Goal: Communication & Community: Answer question/provide support

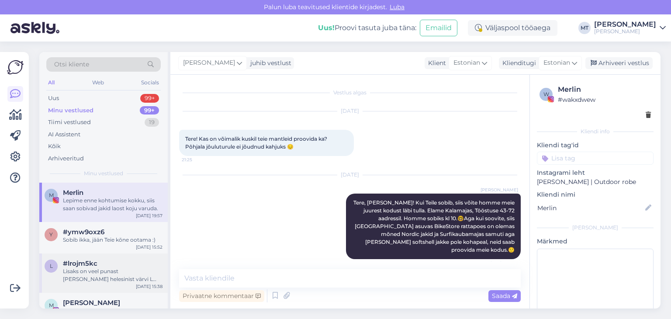
scroll to position [656, 0]
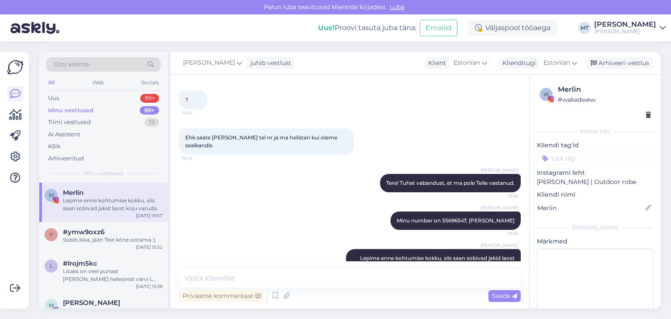
click at [78, 110] on div "Minu vestlused" at bounding box center [70, 110] width 45 height 9
click at [53, 99] on div "Uus" at bounding box center [53, 98] width 11 height 9
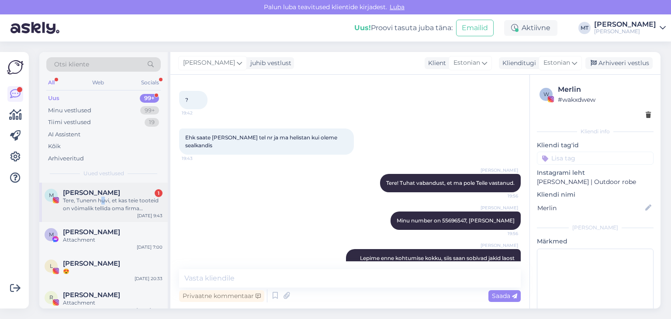
drag, startPoint x: 103, startPoint y: 197, endPoint x: 115, endPoint y: 212, distance: 19.2
click at [102, 197] on div "Tere, Tunenn huvi, et kas teie tooteid on võimalik tellida oma firma sümboolika…" at bounding box center [113, 205] width 100 height 16
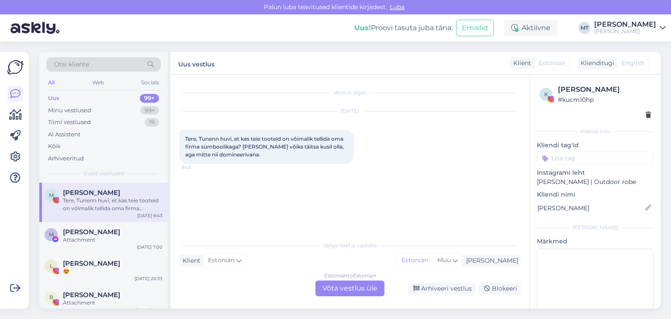
click at [351, 289] on div "Estonian to Estonian Võta vestlus üle" at bounding box center [350, 289] width 69 height 16
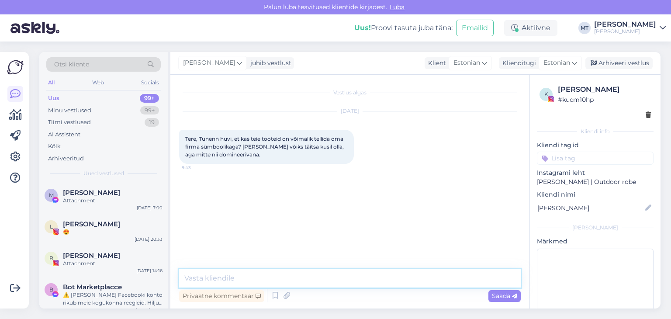
click at [325, 281] on textarea at bounding box center [350, 278] width 342 height 18
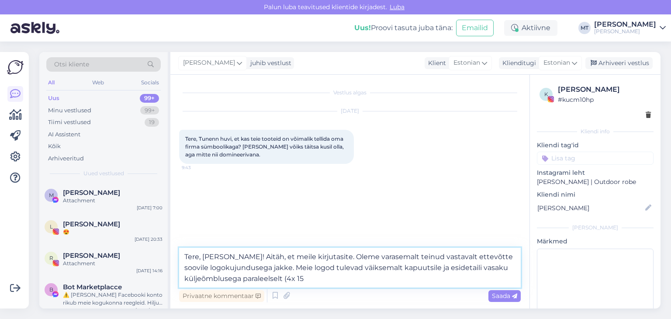
click at [290, 279] on textarea "Tere, [PERSON_NAME]! Aitäh, et meile kirjutasite. Oleme varasemalt teinud vasta…" at bounding box center [350, 268] width 342 height 40
click at [309, 277] on textarea "Tere, [PERSON_NAME]! Aitäh, et meile kirjutasite. Oleme varasemalt teinud vasta…" at bounding box center [350, 268] width 342 height 40
click at [415, 266] on textarea "Tere, [PERSON_NAME]! Aitäh, et meile kirjutasite. Oleme varasemalt teinud vasta…" at bounding box center [350, 268] width 342 height 40
click at [314, 278] on textarea "Tere, [PERSON_NAME]! Aitäh, et meile kirjutasite. Oleme varasemalt teinud vasta…" at bounding box center [350, 268] width 342 height 40
drag, startPoint x: 440, startPoint y: 257, endPoint x: 409, endPoint y: 255, distance: 30.6
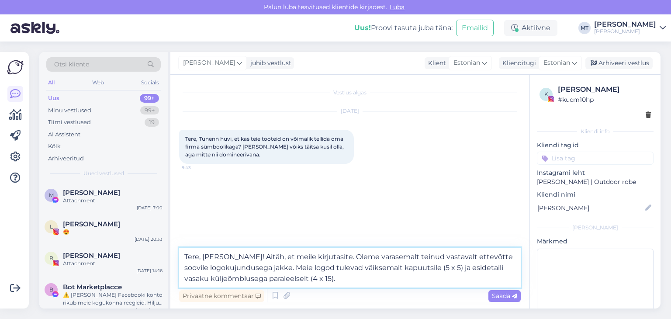
click at [409, 255] on textarea "Tere, [PERSON_NAME]! Aitäh, et meile kirjutasite. Oleme varasemalt teinud vasta…" at bounding box center [350, 268] width 342 height 40
drag, startPoint x: 385, startPoint y: 259, endPoint x: 437, endPoint y: 258, distance: 52.4
click at [437, 258] on textarea "Tere, [PERSON_NAME]! Aitäh, et meile kirjutasite. Oleme varasemalt teinvastaval…" at bounding box center [350, 268] width 342 height 40
click at [468, 255] on textarea "Tere, [PERSON_NAME]! Aitäh, et meile kirjutasite. Palun, kas saaksite saata [PE…" at bounding box center [350, 268] width 342 height 40
click at [500, 257] on textarea "Tere, [PERSON_NAME]! Aitäh, et meile kirjutasite. Palun, kas saaksite saata [PE…" at bounding box center [350, 268] width 342 height 40
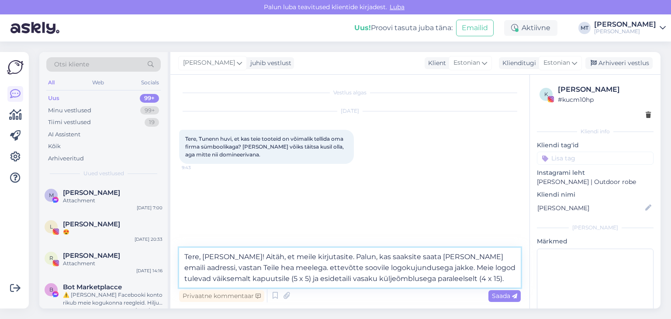
click at [205, 268] on textarea "Tere, [PERSON_NAME]! Aitäh, et meile kirjutasite. Palun, kas saaksite saata [PE…" at bounding box center [350, 268] width 342 height 40
click at [281, 267] on textarea "Tere, [PERSON_NAME]! Aitäh, et meile kirjutasite. Palun, kas saaksite saata [PE…" at bounding box center [350, 268] width 342 height 40
click at [277, 269] on textarea "Tere, [PERSON_NAME]! Aitäh, et meile kirjutasite. Palun, kas saaksite saata [PE…" at bounding box center [350, 268] width 342 height 40
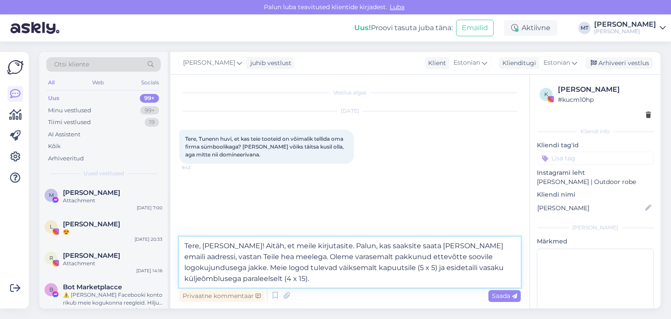
drag, startPoint x: 376, startPoint y: 257, endPoint x: 342, endPoint y: 259, distance: 34.6
click at [342, 259] on textarea "Tere, [PERSON_NAME]! Aitäh, et meile kirjutasite. Palun, kas saaksite saata [PE…" at bounding box center [350, 262] width 342 height 51
click at [354, 260] on textarea "Tere, [PERSON_NAME]! Aitäh, et meile kirjutasite. Palun, kas saaksite saata [PE…" at bounding box center [350, 262] width 342 height 51
drag, startPoint x: 378, startPoint y: 254, endPoint x: 278, endPoint y: 252, distance: 99.7
click at [278, 252] on textarea "Tere, [PERSON_NAME]! Aitäh, et meile kirjutasite. Palun, kas saaksite saata [PE…" at bounding box center [350, 262] width 342 height 51
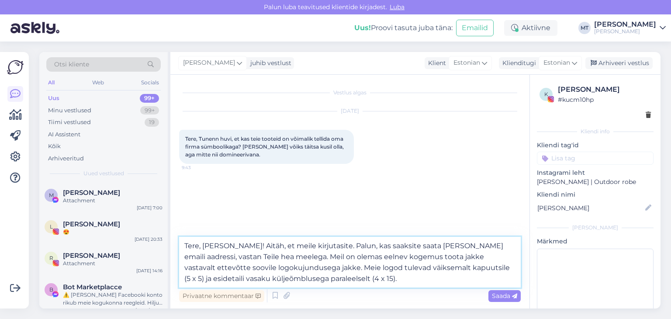
drag, startPoint x: 211, startPoint y: 268, endPoint x: 186, endPoint y: 268, distance: 24.9
click at [186, 268] on textarea "Tere, [PERSON_NAME]! Aitäh, et meile kirjutasite. Palun, kas saaksite saata [PE…" at bounding box center [350, 262] width 342 height 51
click at [210, 267] on textarea "Tere, [PERSON_NAME]! Aitäh, et meile kirjutasite. Palun, kas saaksite saata [PE…" at bounding box center [350, 262] width 342 height 51
click at [225, 267] on textarea "Tere, [PERSON_NAME]! Aitäh, et meile kirjutasite. Palun, kas saaksite saata [PE…" at bounding box center [350, 262] width 342 height 51
click at [211, 267] on textarea "Tere, [PERSON_NAME]! Aitäh, et meile kirjutasite. Palun, kas saaksite saata [PE…" at bounding box center [350, 262] width 342 height 51
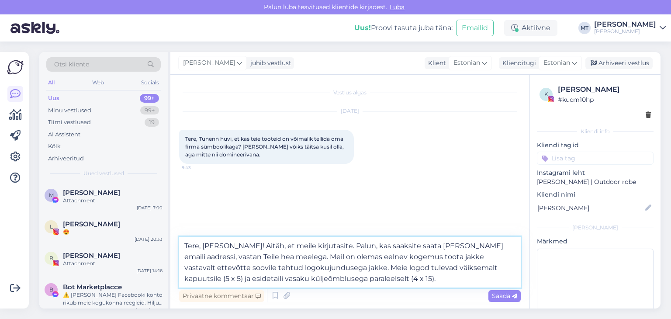
click at [317, 269] on textarea "Tere, [PERSON_NAME]! Aitäh, et meile kirjutasite. Palun, kas saaksite saata [PE…" at bounding box center [350, 262] width 342 height 51
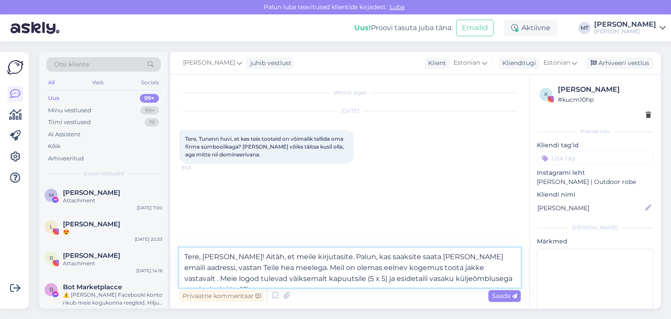
click at [428, 268] on textarea "Tere, [PERSON_NAME]! Aitäh, et meile kirjutasite. Palun, kas saaksite saata [PE…" at bounding box center [350, 268] width 342 height 40
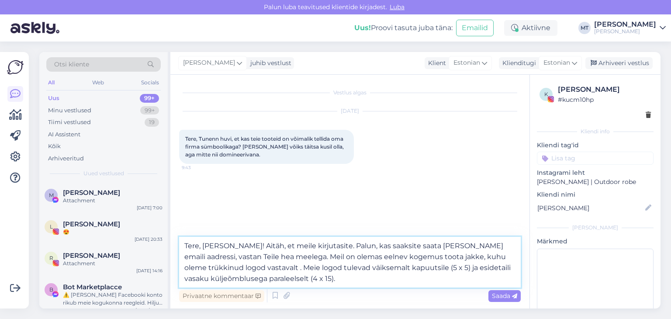
click at [239, 267] on textarea "Tere, [PERSON_NAME]! Aitäh, et meile kirjutasite. Palun, kas saaksite saata [PE…" at bounding box center [350, 262] width 342 height 51
click at [299, 269] on textarea "Tere, [PERSON_NAME]! Aitäh, et meile kirjutasite. Palun, kas saaksite saata [PE…" at bounding box center [350, 262] width 342 height 51
click at [270, 277] on textarea "Tere, [PERSON_NAME]! Aitäh, et meile kirjutasite. Palun, kas saaksite saata [PE…" at bounding box center [350, 262] width 342 height 51
click at [342, 281] on textarea "Tere, [PERSON_NAME]! Aitäh, et meile kirjutasite. Palun, kas saaksite saata [PE…" at bounding box center [350, 262] width 342 height 51
click at [403, 279] on textarea "Tere, [PERSON_NAME]! Aitäh, et meile kirjutasite. Palun, kas saaksite saata [PE…" at bounding box center [350, 262] width 342 height 51
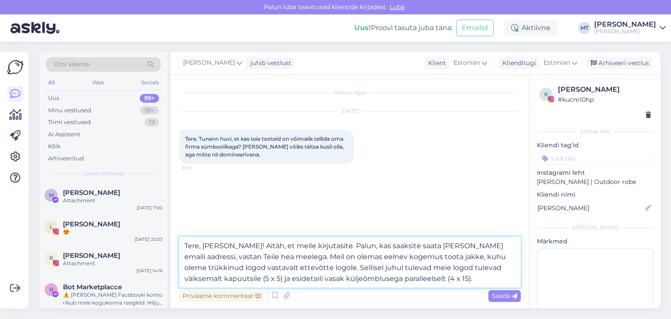
click at [265, 277] on textarea "Tere, [PERSON_NAME]! Aitäh, et meile kirjutasite. Palun, kas saaksite saata [PE…" at bounding box center [350, 262] width 342 height 51
click at [214, 278] on textarea "Tere, [PERSON_NAME]! Aitäh, et meile kirjutasite. Palun, kas saaksite saata [PE…" at bounding box center [350, 262] width 342 height 51
click at [297, 279] on textarea "Tere, [PERSON_NAME]! Aitäh, et meile kirjutasite. Palun, kas saaksite saata [PE…" at bounding box center [350, 262] width 342 height 51
click at [274, 258] on textarea "Tere, [PERSON_NAME]! Aitäh, et meile kirjutasite. Palun, kas saaksite saata [PE…" at bounding box center [350, 262] width 342 height 51
drag, startPoint x: 319, startPoint y: 243, endPoint x: 274, endPoint y: 261, distance: 49.1
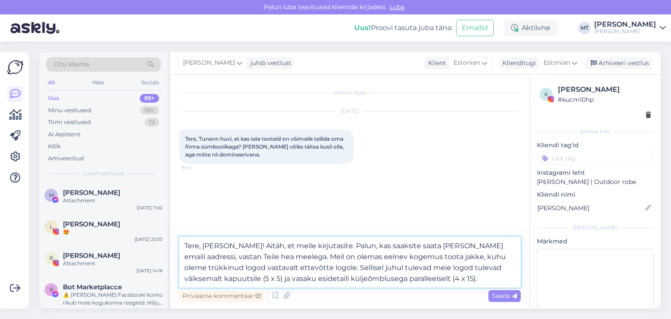
click at [274, 261] on textarea "Tere, [PERSON_NAME]! Aitäh, et meile kirjutasite. Palun, kas saaksite saata [PE…" at bounding box center [350, 262] width 342 height 51
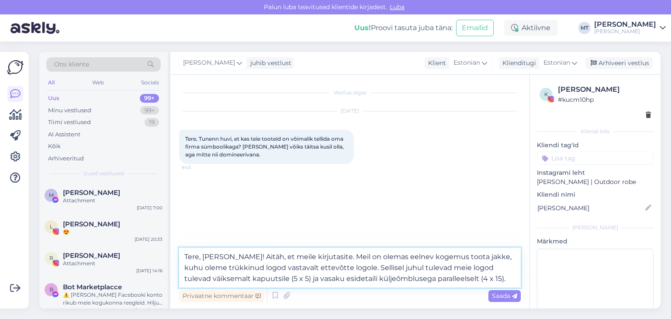
click at [299, 266] on textarea "Tere, [PERSON_NAME]! Aitäh, et meile kirjutasite. Meil on olemas eelnev kogemus…" at bounding box center [350, 268] width 342 height 40
click at [333, 268] on textarea "Tere, [PERSON_NAME]! Aitäh, et meile kirjutasite. Meil on olemas eelnev kogemus…" at bounding box center [350, 268] width 342 height 40
click at [379, 268] on textarea "Tere, [PERSON_NAME]! Aitäh, et meile kirjutasite. Meil on olemas eelnev kogemus…" at bounding box center [350, 268] width 342 height 40
click at [268, 268] on textarea "Tere, [PERSON_NAME]! Aitäh, et meile kirjutasite. Meil on olemas eelnev kogemus…" at bounding box center [350, 268] width 342 height 40
click at [359, 269] on textarea "Tere, [PERSON_NAME]! Aitäh, et meile kirjutasite. Meil on olemas eelnev kogemus…" at bounding box center [350, 268] width 342 height 40
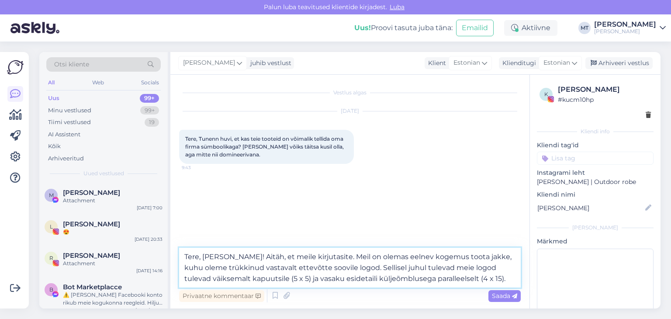
click at [501, 265] on textarea "Tere, [PERSON_NAME]! Aitäh, et meile kirjutasite. Meil on olemas eelnev kogemus…" at bounding box center [350, 268] width 342 height 40
click at [446, 280] on textarea "Tere, [PERSON_NAME]! Aitäh, et meile kirjutasite. Meil on olemas eelnev kogemus…" at bounding box center [350, 268] width 342 height 40
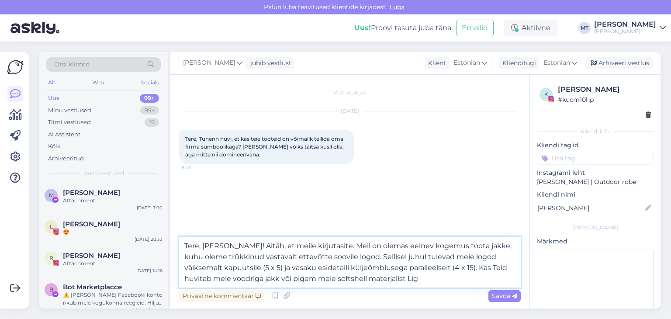
click at [205, 280] on textarea "Tere, [PERSON_NAME]! Aitäh, et meile kirjutasite. Meil on olemas eelnev kogemus…" at bounding box center [350, 262] width 342 height 51
click at [347, 281] on textarea "Tere, [PERSON_NAME]! Aitäh, et meile kirjutasite. Meil on olemas eelnev kogemus…" at bounding box center [350, 262] width 342 height 51
click at [416, 279] on textarea "Tere, [PERSON_NAME]! Aitäh, et meile kirjutasite. Meil on olemas eelnev kogemus…" at bounding box center [350, 262] width 342 height 51
type textarea "Tere, [PERSON_NAME]! Aitäh, et meile kirjutasite. Meil on olemas eelnev kogemus…"
click at [498, 297] on span "Saada" at bounding box center [504, 296] width 25 height 8
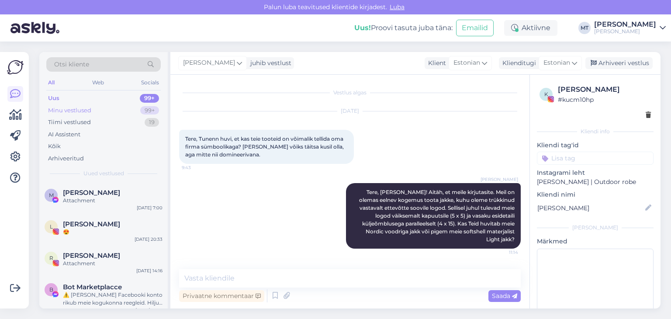
click at [86, 107] on div "Minu vestlused" at bounding box center [69, 110] width 43 height 9
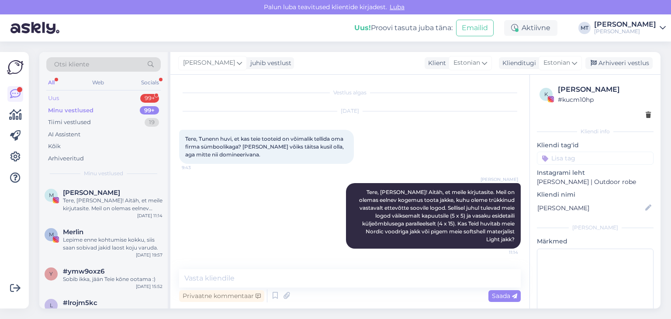
click at [59, 100] on div "Uus" at bounding box center [53, 98] width 11 height 9
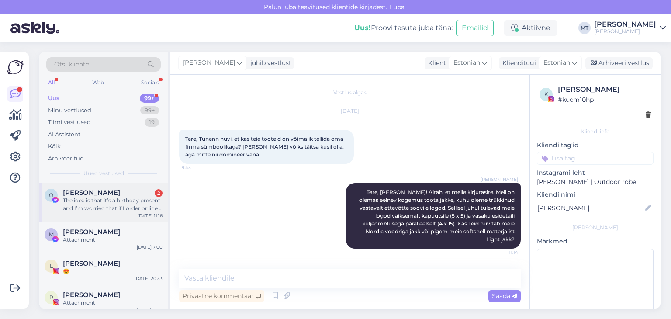
click at [87, 206] on div "The idea is that it’s a birthday present and I’m worried that if I order online…" at bounding box center [113, 205] width 100 height 16
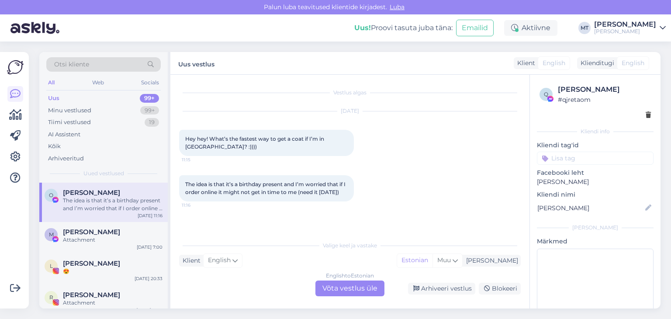
click at [343, 288] on div "English to Estonian Võta vestlus üle" at bounding box center [350, 289] width 69 height 16
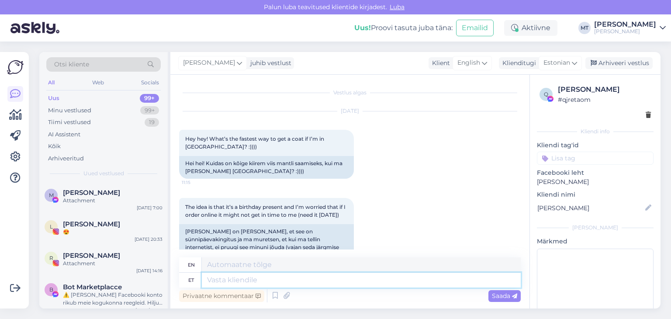
click at [324, 278] on textarea at bounding box center [361, 280] width 319 height 15
type textarea "Tere!"
type textarea "Hello"
type textarea "Tere! A"
type textarea "Hello!"
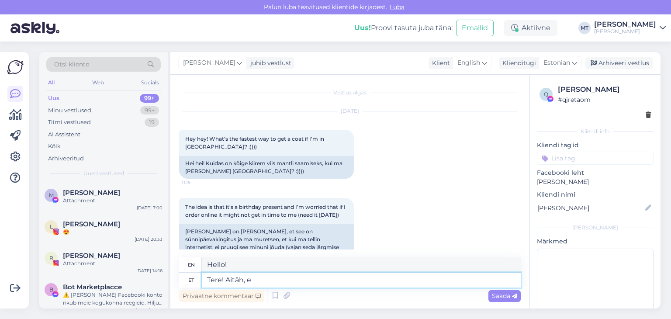
type textarea "Tere! [GEOGRAPHIC_DATA], et"
type textarea "Hello! Thank you,"
type textarea "Tere! [GEOGRAPHIC_DATA], et m"
type textarea "Hello! Thank you for"
type textarea "Tere! [GEOGRAPHIC_DATA], et [GEOGRAPHIC_DATA]"
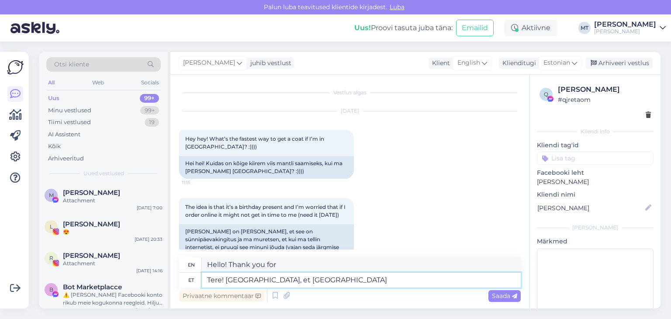
type textarea "Hello! Thank you for reaching out to us."
type textarea "Tere! Aitäh, et meile kirjutasite."
type textarea "Hello! Thank you for writing to us."
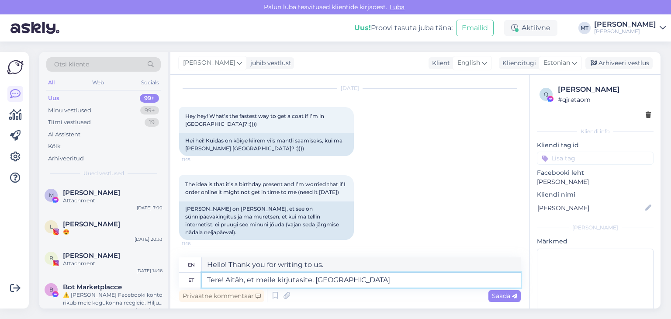
type textarea "Tere! Aitäh, et meile kirjutasite. [GEOGRAPHIC_DATA]"
type textarea "Hello! Thank you for writing to us. In case"
type textarea "Tere! Aitäh, et meile kirjutasite. Juhul kui tee"
type textarea "Hello! Thank you for writing to us. In case you do"
type textarea "Tere! Aitäh, et meile kirjutasite. Juhul kui [PERSON_NAME] t"
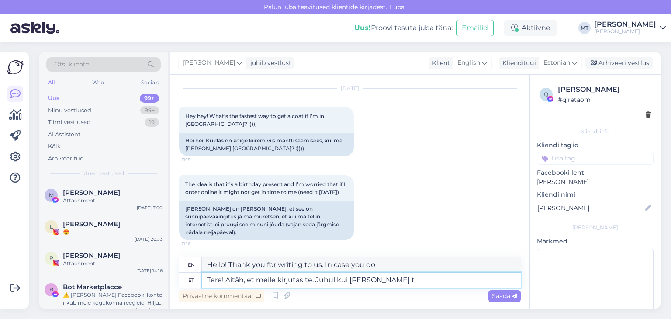
type textarea "Hello! Thank you for writing to us. If you do [DATE]"
type textarea "Tere! Aitäh, et meile kirjutasite. Juhul kui [PERSON_NAME] tellimuse"
type textarea "Hello! Thank you for writing to us. If you place an order [DATE]"
type textarea "Tere! Aitäh, et meile kirjutasite. Juhul kui [PERSON_NAME] tellimuse, sii"
type textarea "Hello! Thank you for writing to us. If you place an order [DATE],"
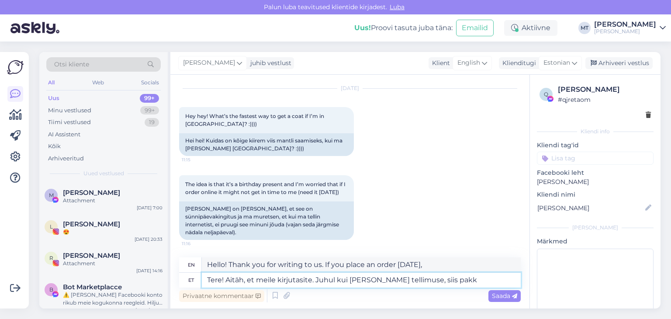
type textarea "Tere! Aitäh, et meile kirjutasite. Juhul kui [PERSON_NAME] tellimuse, siis pakk…"
type textarea "Hello! Thank you for writing to us. If you place an order [DATE], the package"
type textarea "Tere! Aitäh, et meile kirjutasite. Juhul kui [PERSON_NAME] tellimuse, siis pakk…"
type textarea "Hello! Thank you for writing to us. If you place an order [DATE], the package w…"
type textarea "Tere! Aitäh, et meile kirjutasite. Juhul kui [PERSON_NAME] tellimuse, siis pakk…"
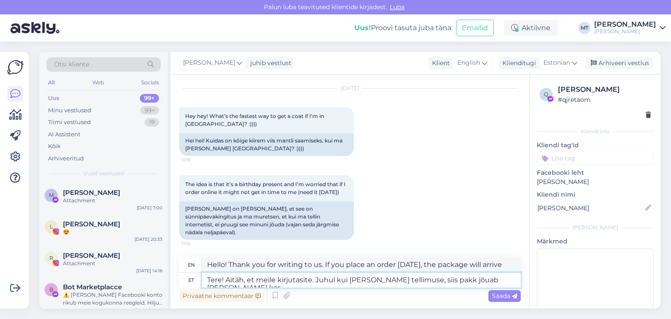
type textarea "Hello! Thank you for writing to us. If you place an order [DATE], the package w…"
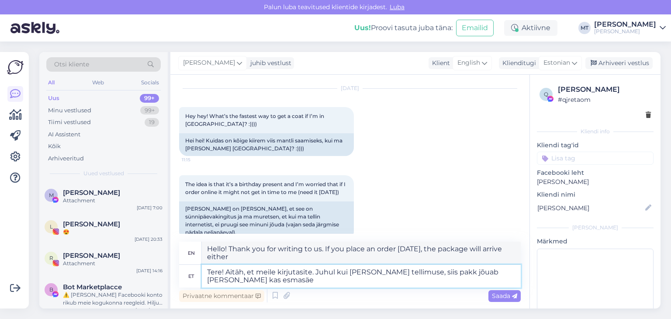
type textarea "Tere! Aitäh, et meile kirjutasite. Juhul kui [PERSON_NAME] tellimuse, siis pakk…"
type textarea "Hello! Thank you for writing to us. If you place an order [DATE], the package w…"
type textarea "Tere! Aitäh, et meile kirjutasite. Juhul kui [PERSON_NAME] tellimuse, siis pakk…"
type textarea "Hello! Thank you for writing to us. If you place an order [DATE], the package w…"
click at [386, 274] on textarea "Tere! Aitäh, et meile kirjutasite. Juhul kui [PERSON_NAME] tellimuse, siis pakk…" at bounding box center [361, 276] width 319 height 23
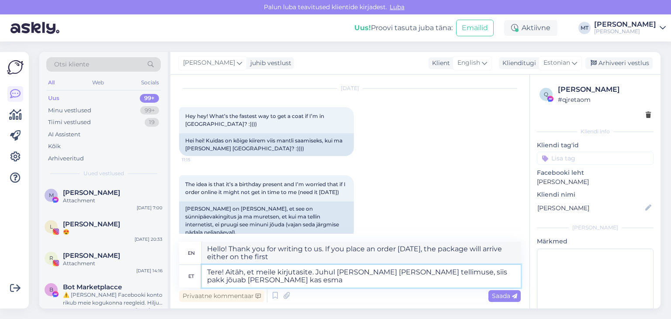
click at [230, 284] on textarea "Tere! Aitäh, et meile kirjutasite. Juhul [PERSON_NAME] [PERSON_NAME] tellimuse,…" at bounding box center [361, 276] width 319 height 23
type textarea "Tere! Aitäh, et meile kirjutasite. Juhul [PERSON_NAME] [PERSON_NAME] tellimuse,…"
click at [278, 275] on textarea "Tere! Aitäh, et meile kirjutasite. Juhul [PERSON_NAME] [PERSON_NAME] tellimuse,…" at bounding box center [361, 276] width 319 height 23
type textarea "Hello! Thank you for writing to us. If you place an order [DATE], the package w…"
click at [269, 282] on textarea "Tere! Aitäh, et meile kirjutasite. Juhul [PERSON_NAME] [PERSON_NAME] tellimuse,…" at bounding box center [361, 276] width 319 height 23
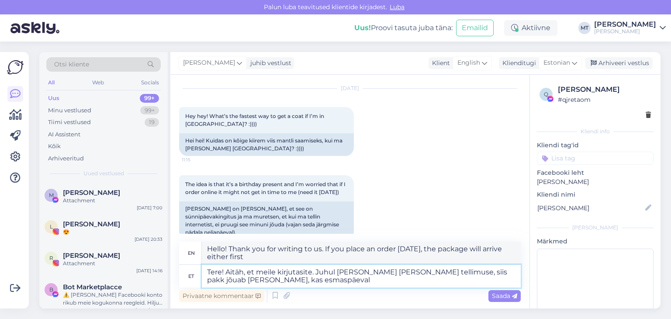
type textarea "Tere! Aitäh, et meile kirjutasite. Juhul [PERSON_NAME] [PERSON_NAME] tellimuse,…"
type textarea "Hello! Thank you for writing to us. If you place an order [DATE], the package w…"
type textarea "Tere! Aitäh, et meile kirjutasite. Juhul [PERSON_NAME] [PERSON_NAME] tellimuse,…"
type textarea "Hello! Thank you for writing to us. If you place an order [DATE], the package w…"
type textarea "Tere! Aitäh, et meile kirjutasite. Juhul [PERSON_NAME] [PERSON_NAME] tellimuse,…"
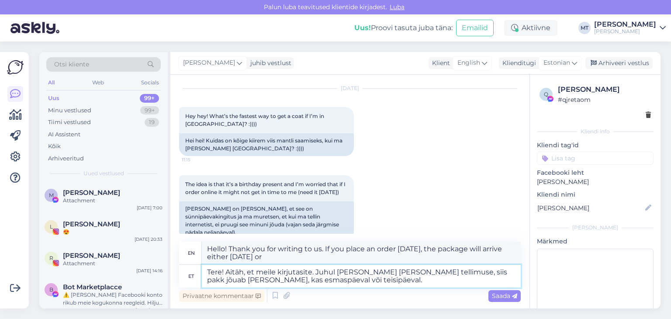
type textarea "Hello! Thank you for writing to us. If you place an order [DATE], the package w…"
type textarea "Tere! Aitäh, et meile kirjutasite. Juhul [PERSON_NAME] [PERSON_NAME] tellimuse,…"
type textarea "Hello! Thank you for writing to us. If you place an order [DATE], the package w…"
type textarea "Tere! Aitäh, et meile kirjutasite. Juhul [PERSON_NAME] [PERSON_NAME] tellimuse,…"
type textarea "Hello! Thank you for writing to us. If you place an order [DATE], the package w…"
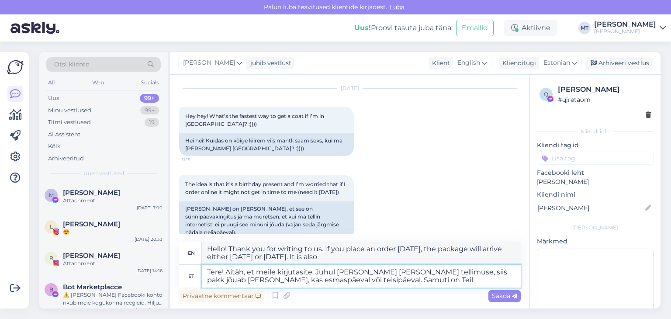
type textarea "Tere! Aitäh, et meile kirjutasite. Juhul [PERSON_NAME] [PERSON_NAME] tellimuse,…"
type textarea "Hello! Thank you for writing to us. If you place an order [DATE], the package w…"
type textarea "Tere! Aitäh, et meile kirjutasite. Juhul [PERSON_NAME] [PERSON_NAME] tellimuse,…"
type textarea "Hello! Thank you for writing to us. If you place an order [DATE], the package w…"
type textarea "Tere! Aitäh, et meile kirjutasite. Juhul [PERSON_NAME] [PERSON_NAME] tellimuse,…"
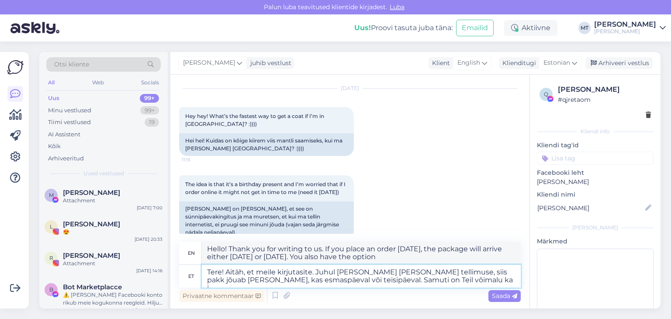
type textarea "Hello! Thank you for writing to us. If you place an order [DATE], the package w…"
type textarea "Tere! Aitäh, et meile kirjutasite. Juhul [PERSON_NAME] [PERSON_NAME] tellimuse,…"
type textarea "Hello! Thank you for writing to us. If you place an order [DATE], the package w…"
type textarea "Tere! Aitäh, et meile kirjutasite. Juhul [PERSON_NAME] [PERSON_NAME] tellimuse,…"
type textarea "Hello! Thank you for writing to us. If you place an order [DATE], the package w…"
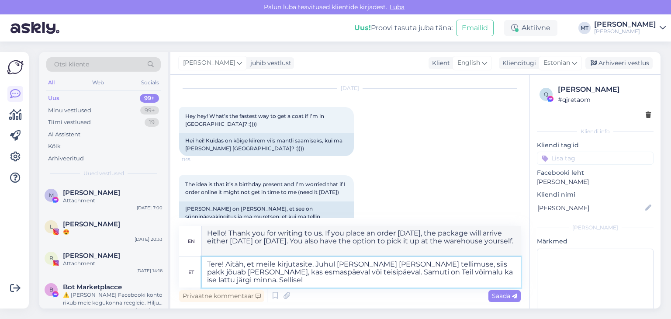
type textarea "Tere! Aitäh, et meile kirjutasite. Juhul [PERSON_NAME] [PERSON_NAME] tellimuse,…"
type textarea "Hello! Thank you for writing to us. If you place an order [DATE], the package w…"
type textarea "Tere! Aitäh, et meile kirjutasite. Juhul [PERSON_NAME] [PERSON_NAME] tellimuse,…"
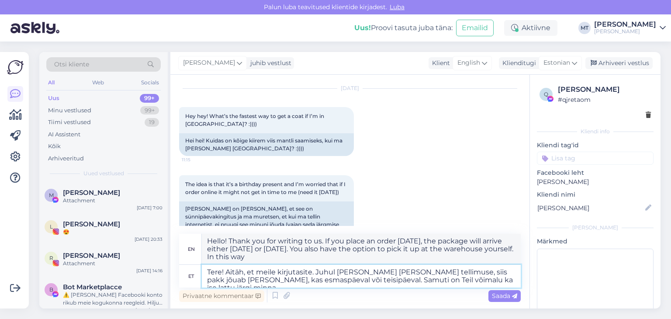
type textarea "Hello! Thank you for writing to us. If you place an order [DATE], the package w…"
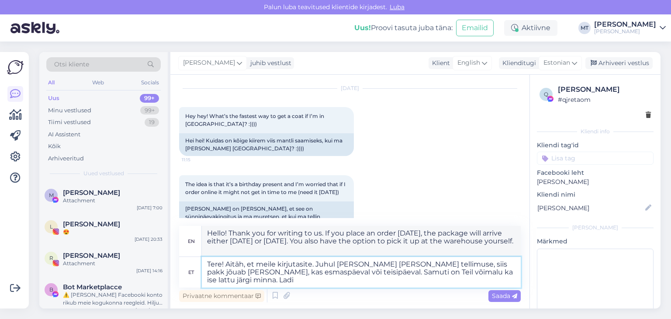
type textarea "Tere! Aitäh, et meile kirjutasite. Juhul [PERSON_NAME] [PERSON_NAME] tellimuse,…"
type textarea "Hello! Thank you for writing to us. If you place an order [DATE], the package w…"
type textarea "Tere! Aitäh, et meile kirjutasite. Juhul [PERSON_NAME] [PERSON_NAME] tellimuse,…"
type textarea "Hello! Thank you for writing to us. If you place an order [DATE], the package w…"
type textarea "Tere! Aitäh, et meile kirjutasite. Juhul [PERSON_NAME] [PERSON_NAME] tellimuse,…"
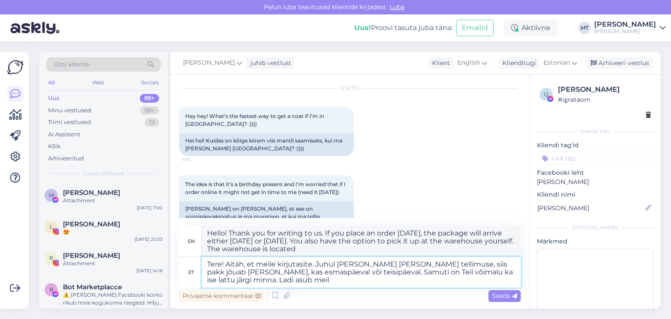
type textarea "Hello! Thank you for writing to us. If you place an order [DATE], the package w…"
type textarea "Tere! Aitäh, et meile kirjutasite. Juhul [PERSON_NAME] [PERSON_NAME] tellimuse,…"
type textarea "Hello! Thank you for writing to us. If you place an order [DATE], the package w…"
type textarea "Tere! Aitäh, et meile kirjutasite. Juhul [PERSON_NAME] [PERSON_NAME] tellimuse,…"
type textarea "Hello! Thank you for writing to us. If you place an order [DATE], the package w…"
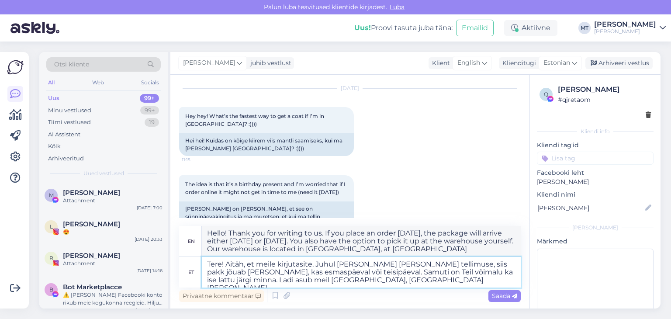
type textarea "Tere! Aitäh, et meile kirjutasite. Juhul [PERSON_NAME] [PERSON_NAME] tellimuse,…"
type textarea "Hello! Thank you for writing to us. If you place an order [DATE], the package w…"
type textarea "Tere! Aitäh, et meile kirjutasite. Juhul [PERSON_NAME] [PERSON_NAME] tellimuse,…"
type textarea "Hello! Thank you for writing to us. If you place an order [DATE], the package w…"
type textarea "Tere! Aitäh, et meile kirjutasite. Juhul [PERSON_NAME] [PERSON_NAME] tellimuse,…"
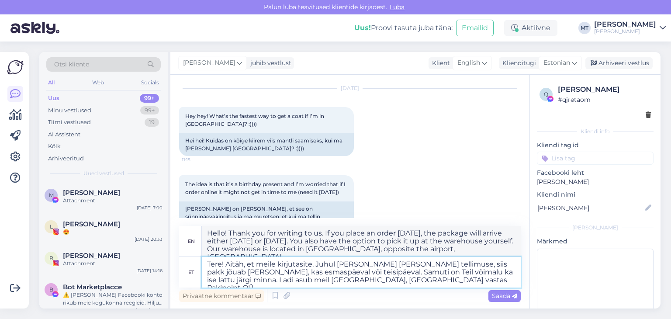
type textarea "Hello! Thank you for writing to us. If you place an order [DATE], the package w…"
type textarea "Tere! Aitäh, et meile kirjutasite. Juhul [PERSON_NAME] [PERSON_NAME] tellimuse,…"
type textarea "Hello! Thank you for writing to us. If you place an order [DATE], the package w…"
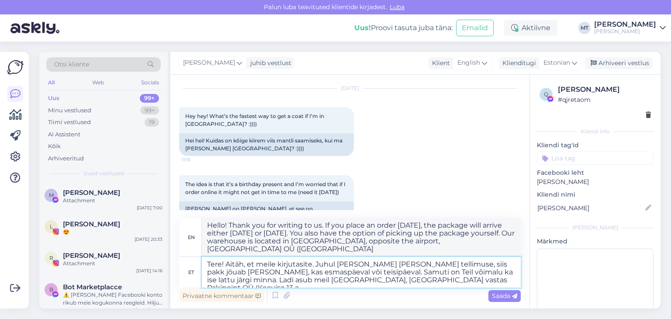
type textarea "Tere! Aitäh, et meile kirjutasite. Juhul [PERSON_NAME] [PERSON_NAME] tellimuse,…"
type textarea "Hello! Thank you for writing to us. If you place an order [DATE], the package w…"
type textarea "Tere! Aitäh, et meile kirjutasite. Juhul [PERSON_NAME] [PERSON_NAME] tellimuse,…"
type textarea "Hello! Thank you for writing to us. If you place an order [DATE], the package w…"
type textarea "Tere! Aitäh, et meile kirjutasite. Juhul [PERSON_NAME] [PERSON_NAME] tellimuse,…"
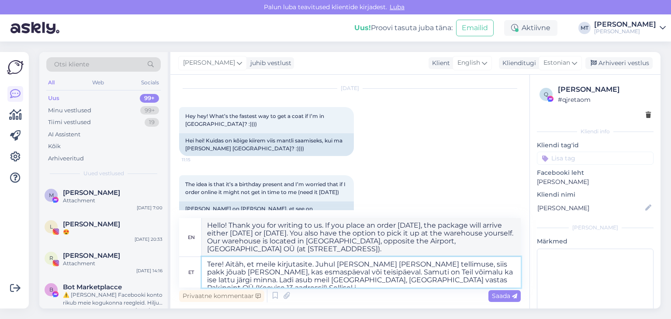
type textarea "Hello! Thank you for writing to us. If you place an order [DATE], the package w…"
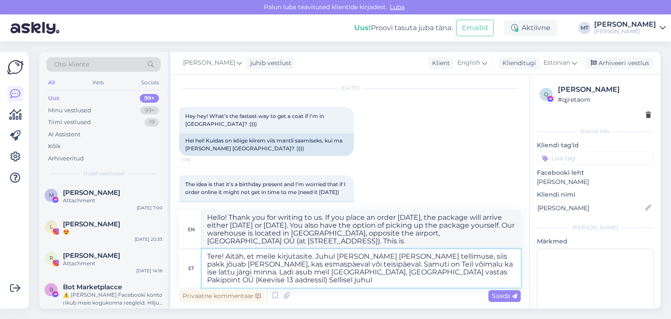
type textarea "Tere! Aitäh, et meile kirjutasite. Juhul [PERSON_NAME] [PERSON_NAME] tellimuse,…"
type textarea "Hello! Thank you for writing to us. If you place an order [DATE], the package w…"
type textarea "Tere! Aitäh, et meile kirjutasite. Juhul [PERSON_NAME] [PERSON_NAME] tellimuse,…"
type textarea "Hello! Thank you for writing to us. If you place an order [DATE], the package w…"
type textarea "Tere! Aitäh, et meile kirjutasite. Juhul [PERSON_NAME] [PERSON_NAME] tellimuse,…"
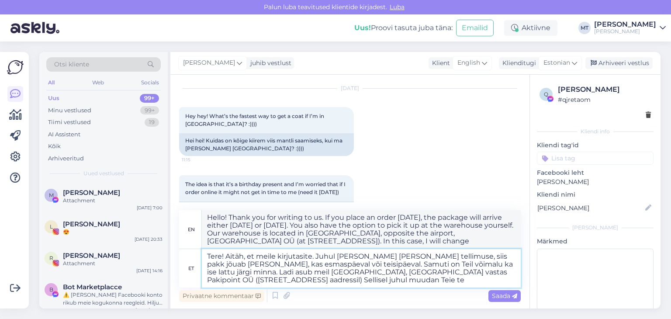
type textarea "Hello! Thank you for writing to us. If you place an order [DATE], the package w…"
type textarea "Tere! Aitäh, et meile kirjutasite. Juhul [PERSON_NAME] [PERSON_NAME] tellimuse,…"
type textarea "Hello! Thank you for writing to us. If you place an order [DATE], the package w…"
type textarea "Tere! Aitäh, et meile kirjutasite. Juhul [PERSON_NAME] [PERSON_NAME] tellimuse,…"
type textarea "Hello! Thank you for writing to us. If you place an order [DATE], the package w…"
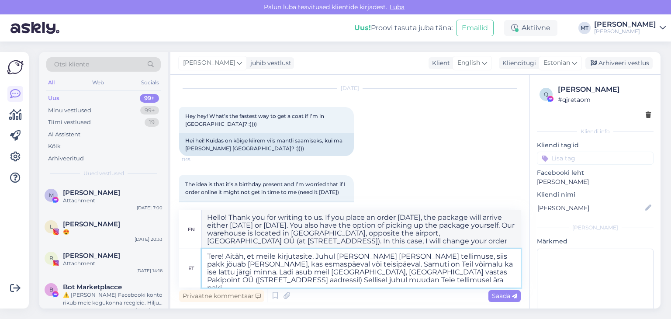
type textarea "Tere! Aitäh, et meile kirjutasite. Juhul [PERSON_NAME] [PERSON_NAME] tellimuse,…"
type textarea "Hello! Thank you for writing to us. If you place an order [DATE], the package w…"
type textarea "Tere! Aitäh, et meile kirjutasite. Juhul [PERSON_NAME] [PERSON_NAME] tellimuse,…"
type textarea "Hello! Thank you for writing to us. If you place an order [DATE], the package w…"
type textarea "Tere! Aitäh, et meile kirjutasite. Juhul [PERSON_NAME] [PERSON_NAME] tellimuse,…"
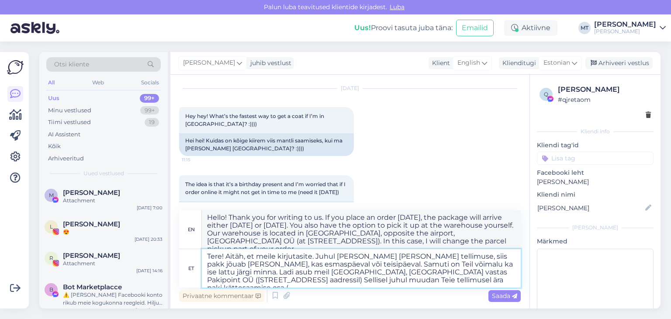
type textarea "Hello! Thank you for writing to us. If you place an order [DATE], the package w…"
type textarea "Tere! Aitäh, et meile kirjutasite. Juhul [PERSON_NAME] [PERSON_NAME] tellimuse,…"
type textarea "Hello! Thank you for writing to us. If you place an order [DATE], the package w…"
type textarea "Tere! Aitäh, et meile kirjutasite. Juhul [PERSON_NAME] [PERSON_NAME] tellimuse,…"
type textarea "Hello! Thank you for writing to us. If you place an order [DATE], the package w…"
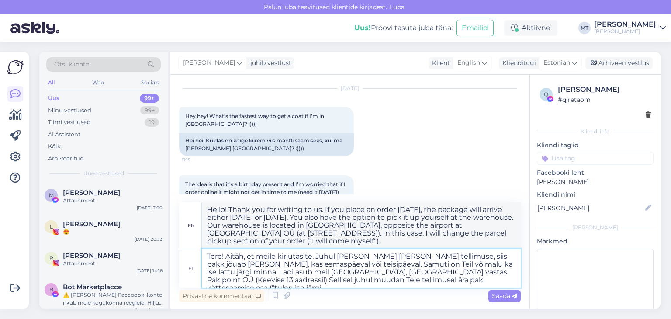
type textarea "Tere! Aitäh, et meile kirjutasite. Juhul [PERSON_NAME] [PERSON_NAME] tellimuse,…"
type textarea "Hello! Thank you for writing to us. If you place an order [DATE], the package w…"
type textarea "Tere! Aitäh, et meile kirjutasite. Juhul [PERSON_NAME] [PERSON_NAME] tellimuse,…"
type textarea "Hello! Thank you for writing to us. If you place an order [DATE], the package w…"
type textarea "Tere! Aitäh, et meile kirjutasite. Juhul [PERSON_NAME] [PERSON_NAME] tellimuse,…"
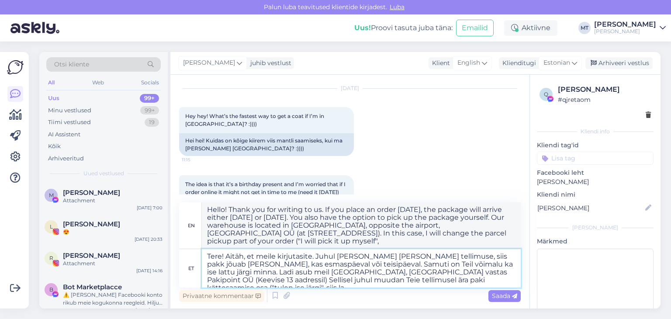
type textarea "Hello! Thank you for writing to us. If you place an order [DATE], the package w…"
type textarea "Tere! Aitäh, et meile kirjutasite. Juhul [PERSON_NAME] [PERSON_NAME] tellimuse,…"
type textarea "Hello! Thank you for writing to us. If you place an order [DATE], the package w…"
type textarea "Tere! Aitäh, et meile kirjutasite. Juhul [PERSON_NAME] [PERSON_NAME] tellimuse,…"
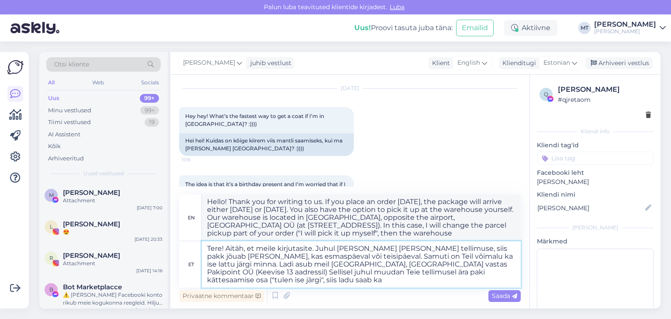
type textarea "Hello! Thank you for writing to us. If you place an order [DATE], the package w…"
type textarea "Tere! Aitäh, et meile kirjutasite. Juhul [PERSON_NAME] [PERSON_NAME] tellimuse,…"
type textarea "Hello! Thank you for writing to us. If you place an order [DATE], the package w…"
type textarea "Tere! Aitäh, et meile kirjutasite. Juhul [PERSON_NAME] [PERSON_NAME] tellimuse,…"
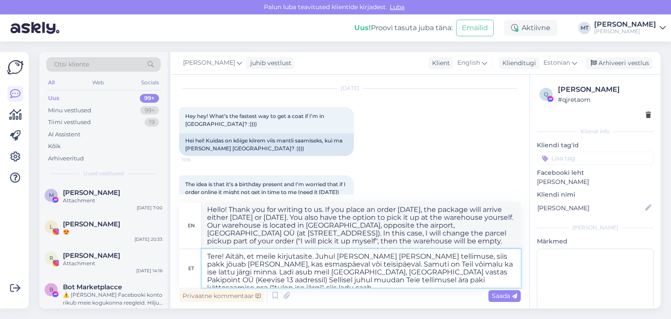
type textarea "Hello! Thank you for writing to us. If you place an order [DATE], the package w…"
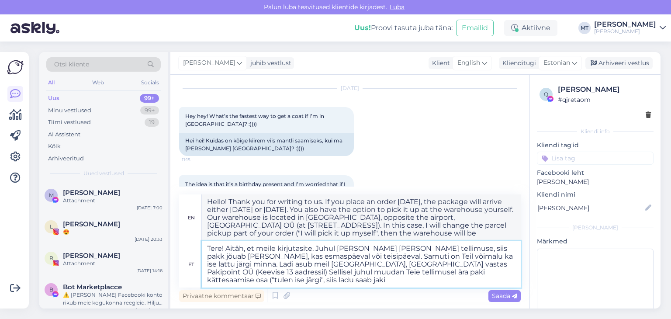
type textarea "Tere! Aitäh, et meile kirjutasite. Juhul [PERSON_NAME] [PERSON_NAME] tellimuse,…"
type textarea "Hello! Thank you for writing to us. If you place an order [DATE], the package w…"
type textarea "Tere! Aitäh, et meile kirjutasite. Juhul [PERSON_NAME] [PERSON_NAME] tellimuse,…"
type textarea "Hello! Thank you for writing to us. If you place an order [DATE], the package w…"
type textarea "Tere! Aitäh, et meile kirjutasite. Juhul [PERSON_NAME] [PERSON_NAME] tellimuse,…"
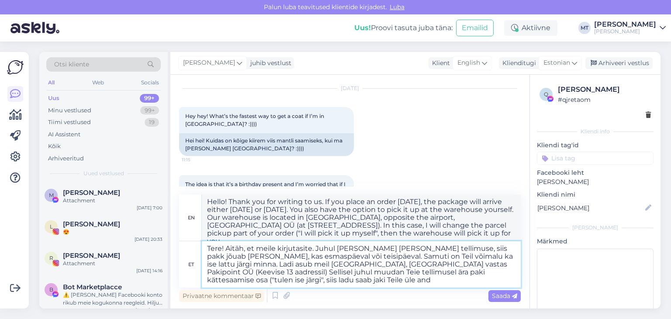
type textarea "Hello! Thank you for writing to us. If you place an order [DATE], the package w…"
type textarea "Tere! Aitäh, et meile kirjutasite. Juhul [PERSON_NAME] [PERSON_NAME] tellimuse,…"
type textarea "Hello! Thank you for writing to us. If you place an order [DATE], the package w…"
click at [406, 272] on textarea "Tere! Aitäh, et meile kirjutasite. Juhul [PERSON_NAME] [PERSON_NAME] tellimuse,…" at bounding box center [361, 264] width 319 height 46
click at [404, 272] on textarea "Tere! Aitäh, et meile kirjutasite. Juhul [PERSON_NAME] [PERSON_NAME] tellimuse,…" at bounding box center [361, 264] width 319 height 46
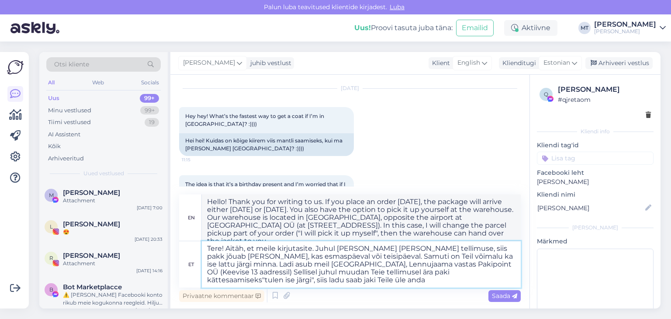
type textarea "Tere! Aitäh, et meile kirjutasite. Juhul [PERSON_NAME] [PERSON_NAME] tellimuse,…"
type textarea "Hello! Thank you for writing to us. If you place an order [DATE], the package w…"
click at [357, 273] on textarea "Tere! Aitäh, et meile kirjutasite. Juhul [PERSON_NAME] [PERSON_NAME] tellimuse,…" at bounding box center [361, 264] width 319 height 46
type textarea "Tere! Aitäh, et meile kirjutasite. Juhul [PERSON_NAME] [PERSON_NAME] tellimuse,…"
click at [396, 279] on textarea "Tere! Aitäh, et meile kirjutasite. Juhul [PERSON_NAME] [PERSON_NAME] tellimuse,…" at bounding box center [361, 264] width 319 height 46
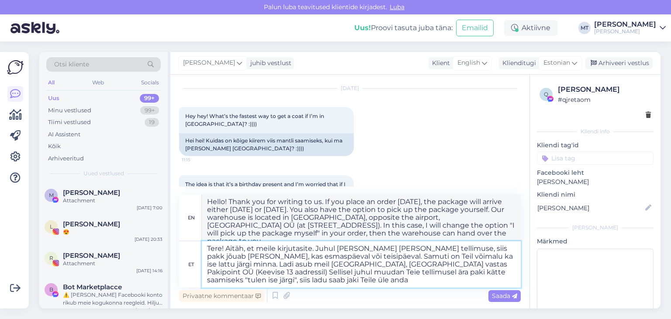
type textarea "Hello! Thank you for writing to us. If you place an order [DATE], the package w…"
click at [396, 274] on textarea "Tere! Aitäh, et meile kirjutasite. Juhul [PERSON_NAME] [PERSON_NAME] tellimuse,…" at bounding box center [361, 264] width 319 height 46
type textarea "Tere! Aitäh, et meile kirjutasite. Juhul [PERSON_NAME] [PERSON_NAME] tellimuse,…"
type textarea "Hello! Thank you for writing to us. If you place an order [DATE], the package w…"
click at [274, 273] on textarea "Tere! Aitäh, et meile kirjutasite. Juhul [PERSON_NAME] [PERSON_NAME] tellimuse,…" at bounding box center [361, 264] width 319 height 46
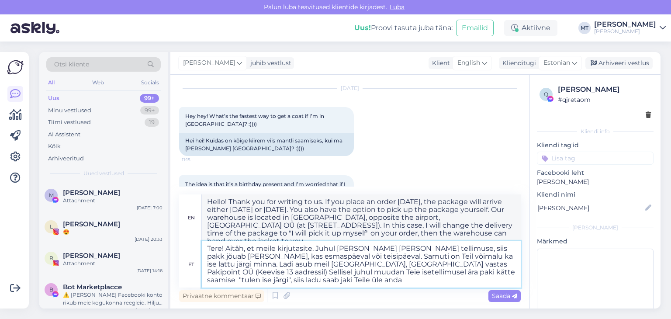
type textarea "Tere! Aitäh, et meile kirjutasite. Juhul [PERSON_NAME] [PERSON_NAME] tellimuse,…"
type textarea "Hello! Thank you for writing to us. If you place an order [DATE], the package w…"
click at [403, 273] on textarea "Tere! Aitäh, et meile kirjutasite. Juhul [PERSON_NAME] [PERSON_NAME] tellimuse,…" at bounding box center [361, 264] width 319 height 46
click at [402, 272] on textarea "Tere! Aitäh, et meile kirjutasite. Juhul [PERSON_NAME] [PERSON_NAME] tellimuse,…" at bounding box center [361, 264] width 319 height 46
type textarea "Tere! Aitäh, et meile kirjutasite. Juhul [PERSON_NAME] [PERSON_NAME] tellimuse,…"
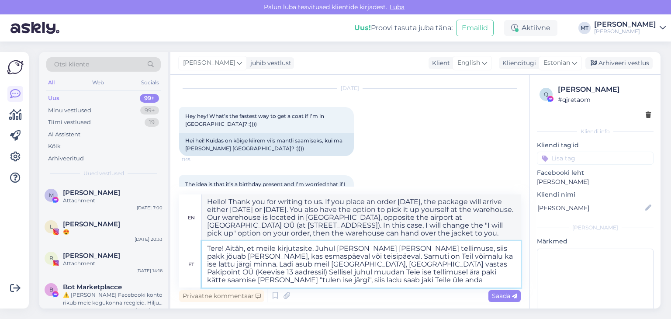
type textarea "Hello! Thank you for writing to us. If you place an order [DATE], the package w…"
click at [293, 280] on textarea "Tere! Aitäh, et meile kirjutasite. Juhul [PERSON_NAME] [PERSON_NAME] tellimuse,…" at bounding box center [361, 264] width 319 height 46
type textarea "Tere! Aitäh, et meile kirjutasite. Juhul [PERSON_NAME] [PERSON_NAME] tellimuse,…"
type textarea "Hello! Thank you for writing to us. If you place an order [DATE], the package w…"
type textarea "Tere! Aitäh, et meile kirjutasite. Juhul [PERSON_NAME] [PERSON_NAME] tellimuse,…"
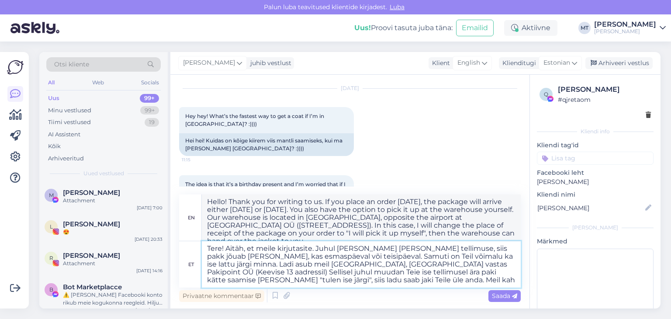
type textarea "Hello! Thank you for writing to us. If you place an order [DATE], the package w…"
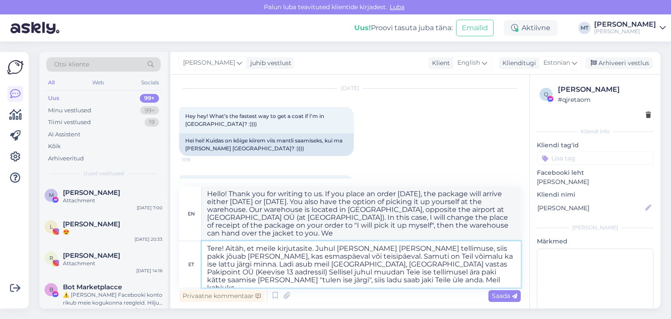
type textarea "Tere! Aitäh, et meile kirjutasite. Juhul [PERSON_NAME] [PERSON_NAME] tellimuse,…"
type textarea "Hello! Thank you for writing to us. If you place an order [DATE], the package w…"
type textarea "Tere! Aitäh, et meile kirjutasite. Juhul [PERSON_NAME] [PERSON_NAME] tellimuse,…"
type textarea "Hello! Thank you for writing to us. If you place an order [DATE], the package w…"
type textarea "Tere! Aitäh, et meile kirjutasite. Juhul [PERSON_NAME] [PERSON_NAME] tellimuse,…"
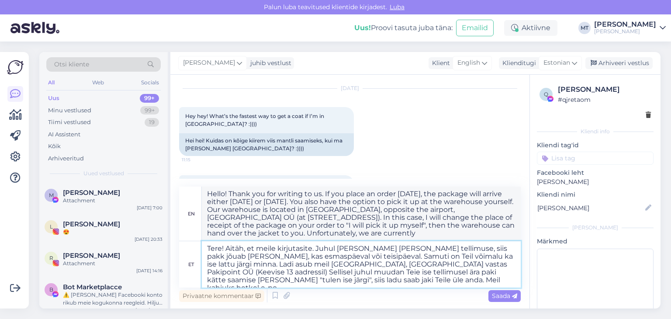
type textarea "Hello! Thank you for writing to us. If you place an order [DATE], the package w…"
type textarea "Tere! Aitäh, et meile kirjutasite. Juhul [PERSON_NAME] [PERSON_NAME] tellimuse,…"
type textarea "Hello! Thank you for writing to us. If you place an order [DATE], the package w…"
type textarea "Tere! Aitäh, et meile kirjutasite. Juhul [PERSON_NAME] [PERSON_NAME] tellimuse,…"
type textarea "Hello! Thank you for writing to us. If you place an order [DATE], the package w…"
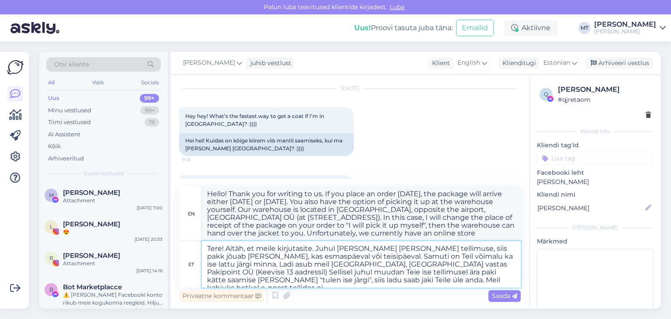
type textarea "Tere! Aitäh, et meile kirjutasite. Juhul [PERSON_NAME] [PERSON_NAME] tellimuse,…"
type textarea "Hello! Thank you for writing to us. If you place an order [DATE], the package w…"
type textarea "Tere! Aitäh, et meile kirjutasite. Juhul [PERSON_NAME] [PERSON_NAME] tellimuse,…"
type textarea "Hello! Thank you for writing to us. If you place an order [DATE], the package w…"
type textarea "Tere! Aitäh, et meile kirjutasite. Juhul [PERSON_NAME] [PERSON_NAME] tellimuse,…"
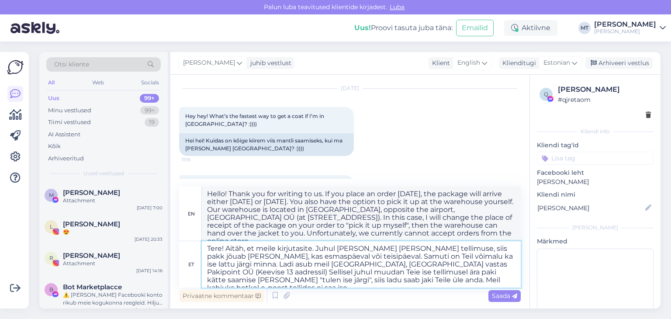
type textarea "Hello! Thank you for writing to us. If you place an order [DATE], the package w…"
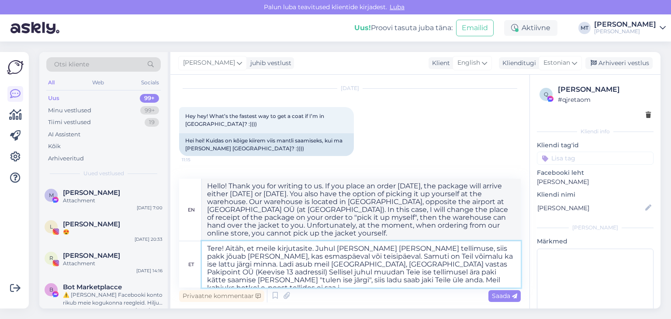
type textarea "Tere! Aitäh, et meile kirjutasite. Juhul [PERSON_NAME] [PERSON_NAME] tellimuse,…"
type textarea "Hello! Thank you for writing to us. If you place an order [DATE], the package w…"
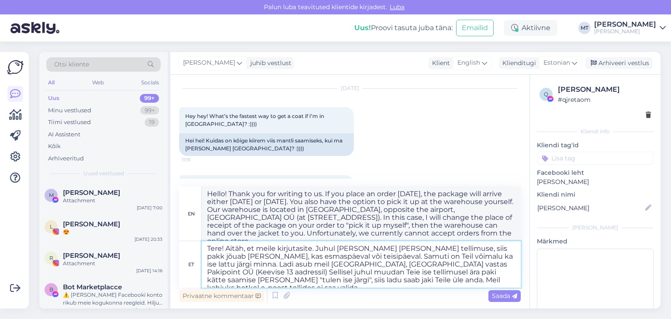
type textarea "Tere! Aitäh, et meile kirjutasite. Juhul [PERSON_NAME] [PERSON_NAME] tellimuse,…"
type textarea "Hello! Thank you for writing to us. If you place an order [DATE], the package w…"
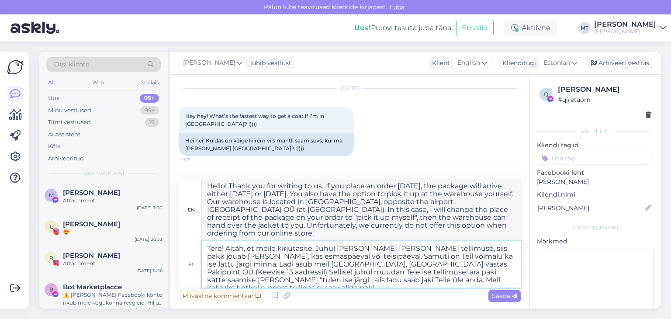
type textarea "Tere! Aitäh, et meile kirjutasite. Juhul [PERSON_NAME] [PERSON_NAME] tellimuse,…"
type textarea "Hello! Thank you for writing to us. If you place an order [DATE], the package w…"
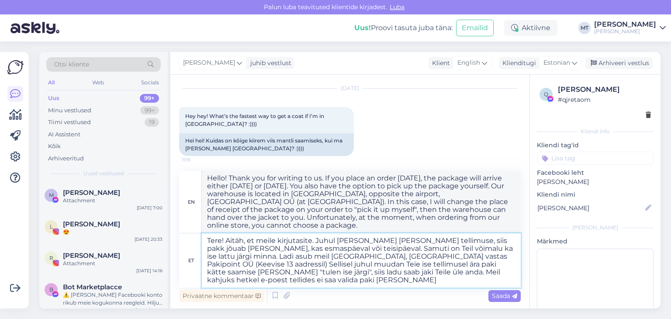
type textarea "Tere! Aitäh, et meile kirjutasite. Juhul [PERSON_NAME] [PERSON_NAME] tellimuse,…"
type textarea "Hello! Thank you for writing to us. If you place an order [DATE], the package w…"
type textarea "Tere! Aitäh, et meile kirjutasite. Juhul [PERSON_NAME] [PERSON_NAME] tellimuse,…"
type textarea "Hello! Thank you for writing to us. If you place an order [DATE], the package w…"
type textarea "Tere! Aitäh, et meile kirjutasite. Juhul [PERSON_NAME] [PERSON_NAME] tellimuse,…"
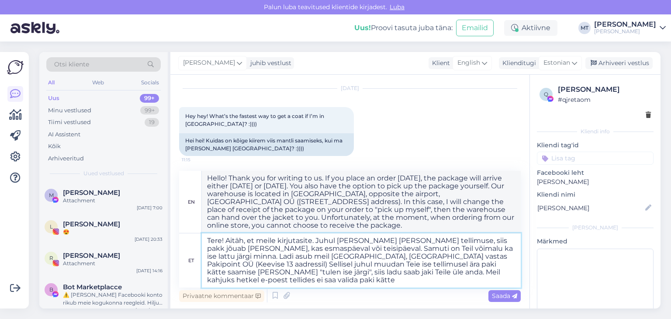
type textarea "Hello! Thank you for writing to us. If you place an order [DATE], the package w…"
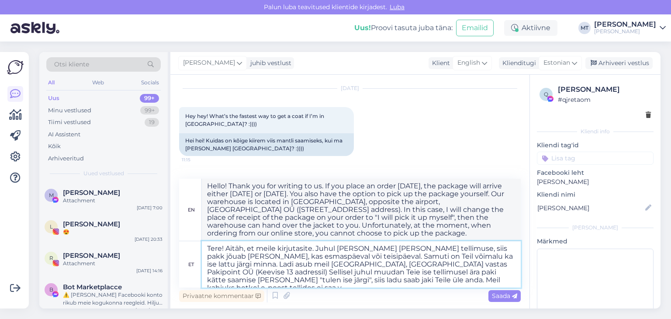
type textarea "Tere! Aitäh, et meile kirjutasite. Juhul [PERSON_NAME] [PERSON_NAME] tellimuse,…"
type textarea "Hello! Thank you for writing to us. If you place an order [DATE], the package w…"
type textarea "Tere! Aitäh, et meile kirjutasite. Juhul [PERSON_NAME] [PERSON_NAME] tellimuse,…"
type textarea "Hello! Thank you for writing to us. If you place an order [DATE], the package w…"
type textarea "Tere! Aitäh, et meile kirjutasite. Juhul [PERSON_NAME] [PERSON_NAME] tellimuse,…"
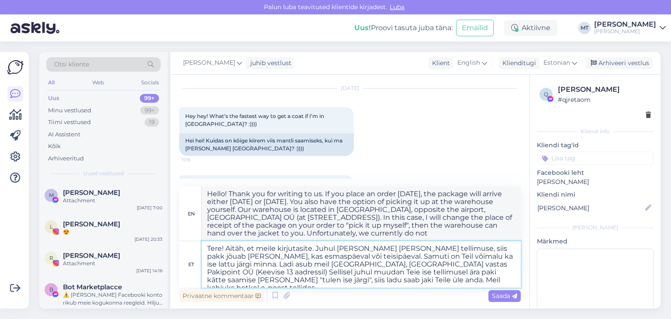
type textarea "Hello! Thank you for writing to us. If you place an order [DATE], the package w…"
type textarea "Tere! Aitäh, et meile kirjutasite. Juhul [PERSON_NAME] [PERSON_NAME] tellimuse,…"
type textarea "Hello! Thank you for writing to us. If you place an order [DATE], the package w…"
type textarea "Tere! Aitäh, et meile kirjutasite. Juhul [PERSON_NAME] [PERSON_NAME] tellimuse,…"
type textarea "Hello! Thank you for writing to us. If you place an order [DATE], the package w…"
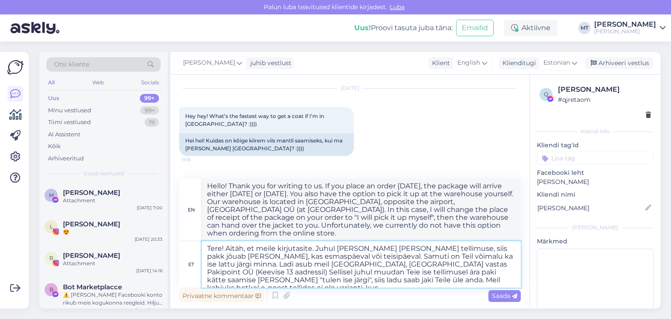
type textarea "Tere! Aitäh, et meile kirjutasite. Juhul [PERSON_NAME] [PERSON_NAME] tellimuse,…"
type textarea "Hello! Thank you for writing to us. If you place an order [DATE], the package w…"
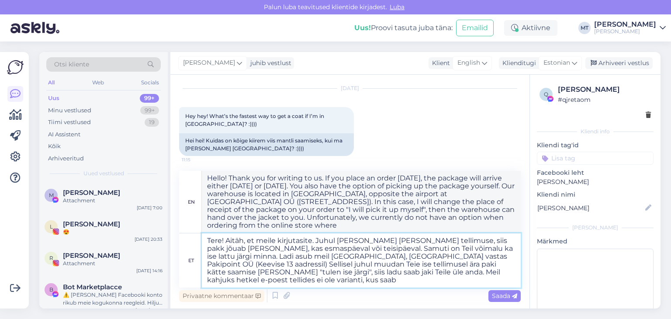
type textarea "Tere! Aitäh, et meile kirjutasite. Juhul [PERSON_NAME] [PERSON_NAME] tellimuse,…"
type textarea "Hello! Thank you for writing to us. If you place an order [DATE], the package w…"
type textarea "Tere! Aitäh, et meile kirjutasite. Juhul [PERSON_NAME] [PERSON_NAME] tellimuse,…"
type textarea "Hello! Thank you for writing to us. If you place an order [DATE], the package w…"
type textarea "Tere! Aitäh, et meile kirjutasite. Juhul [PERSON_NAME] [PERSON_NAME] tellimuse,…"
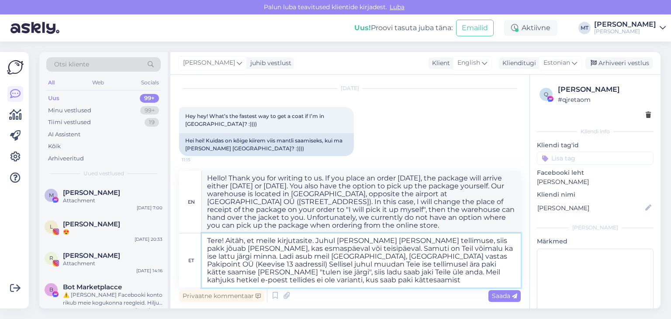
type textarea "Hello! Thank you for writing to us. If you place an order [DATE], the package w…"
type textarea "Tere! Aitäh, et meile kirjutasite. Juhul [PERSON_NAME] [PERSON_NAME] tellimuse,…"
type textarea "Hello! Thank you for writing to us. If you place an order [DATE], the package w…"
type textarea "Tere! Aitäh, et meile kirjutasite. Juhul [PERSON_NAME] [PERSON_NAME] tellimuse,…"
type textarea "Hello! Thank you for writing to us. If you place an order [DATE], the package w…"
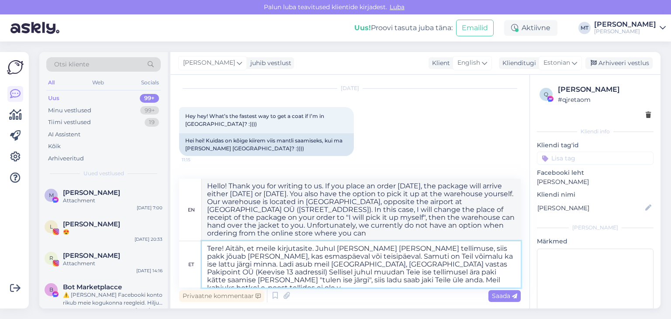
type textarea "Tere! Aitäh, et meile kirjutasite. Juhul [PERSON_NAME] [PERSON_NAME] tellimuse,…"
type textarea "Hello! Thank you for writing to us. If you place an order [DATE], the package w…"
type textarea "Tere! Aitäh, et meile kirjutasite. Juhul [PERSON_NAME] [PERSON_NAME] tellimuse,…"
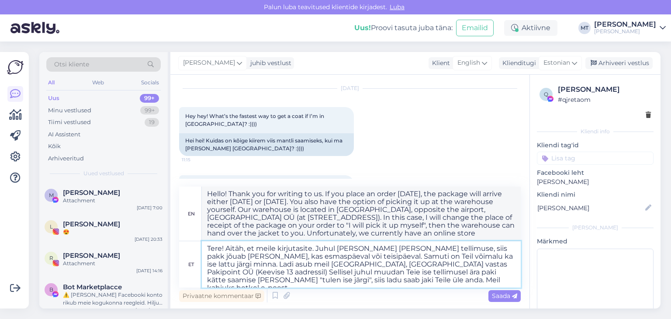
type textarea "Hello! Thank you for writing to us. If you place an order [DATE], the package w…"
type textarea "Tere! Aitäh, et meile kirjutasite. Juhul [PERSON_NAME] [PERSON_NAME] tellimuse,…"
type textarea "Hello! Thank you for writing to us. If you place an order [DATE], the package w…"
type textarea "Tere! Aitäh, et meile kirjutasite. Juhul [PERSON_NAME] [PERSON_NAME] tellimuse,…"
type textarea "Hello! Thank you for writing to us. If you place an order [DATE], the package w…"
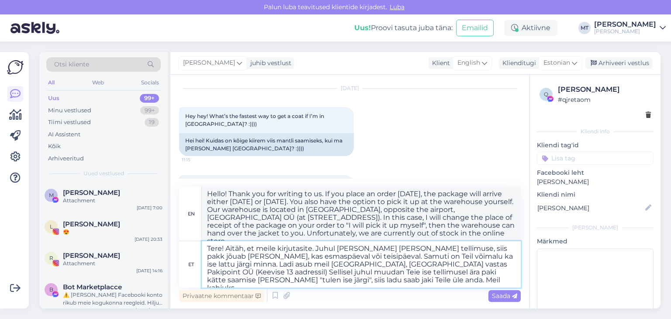
type textarea "Tere! Aitäh, et meile kirjutasite. Juhul [PERSON_NAME] [PERSON_NAME] tellimuse,…"
type textarea "Hello! Thank you for writing to us. If you place an order [DATE], the package w…"
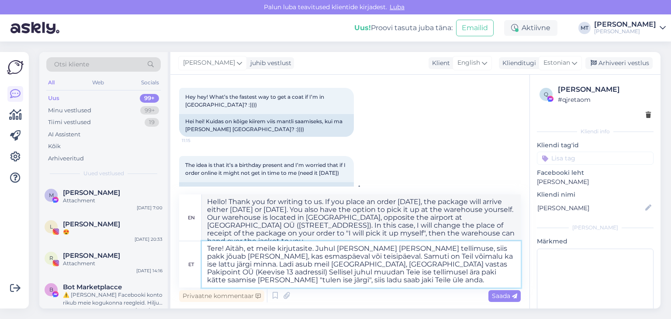
scroll to position [86, 0]
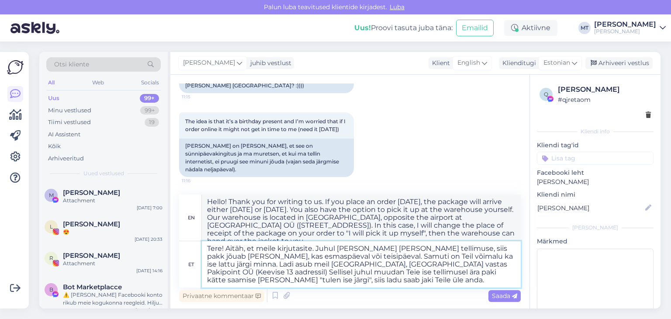
click at [425, 257] on textarea "Tere! Aitäh, et meile kirjutasite. Juhul [PERSON_NAME] [PERSON_NAME] tellimuse,…" at bounding box center [361, 264] width 319 height 46
click at [222, 265] on textarea "Tere! Aitäh, et meile kirjutasite. Juhul [PERSON_NAME] [PERSON_NAME] tellimuse,…" at bounding box center [361, 264] width 319 height 46
click at [486, 265] on textarea "Tere! Aitäh, et meile kirjutasite. Juhul [PERSON_NAME] [PERSON_NAME] tellimuse,…" at bounding box center [361, 264] width 319 height 46
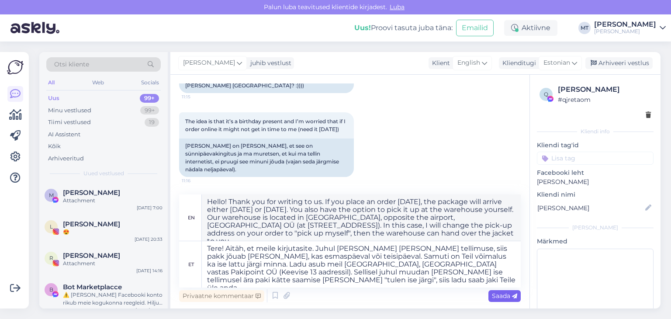
click at [502, 297] on span "Saada" at bounding box center [504, 296] width 25 height 8
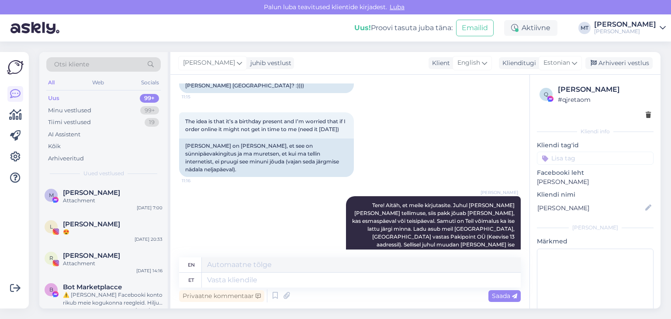
scroll to position [170, 0]
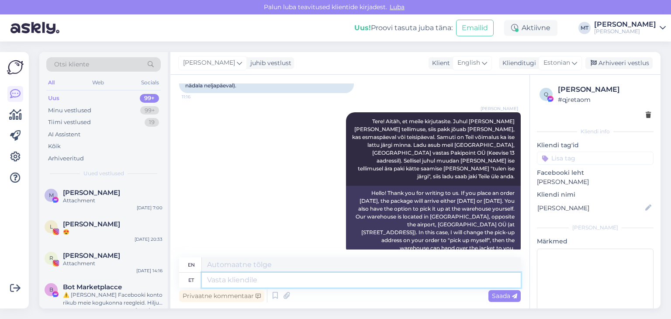
click at [231, 278] on textarea at bounding box center [361, 280] width 319 height 15
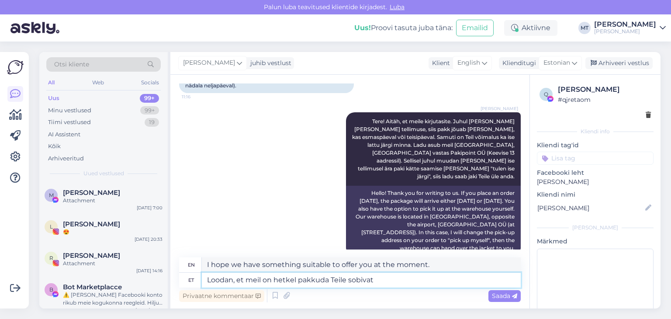
click at [275, 280] on textarea "Loodan, et meil on hetkel pakkuda Teile sobivat" at bounding box center [361, 280] width 319 height 15
click at [400, 280] on textarea "Loodan, et meil on e-poes hetkel pakkuda Teile sobivat" at bounding box center [361, 280] width 319 height 15
click at [500, 298] on span "Saada" at bounding box center [504, 296] width 25 height 8
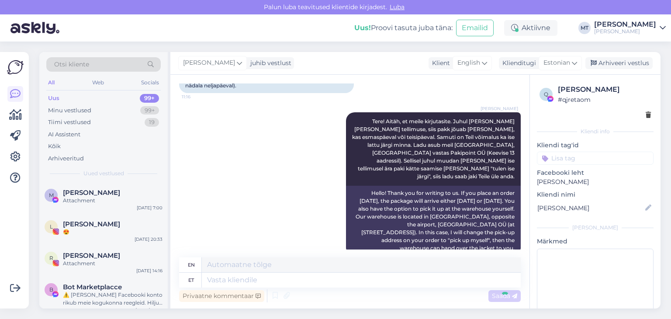
scroll to position [230, 0]
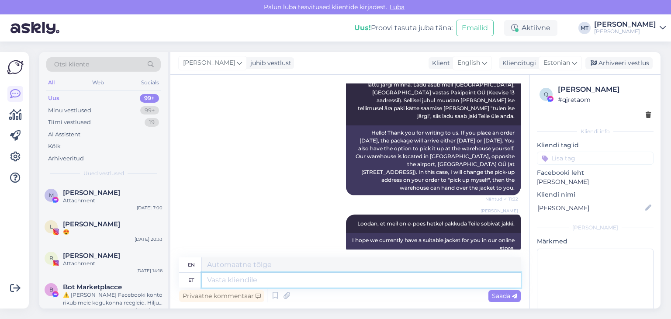
click at [229, 275] on textarea at bounding box center [361, 280] width 319 height 15
click at [230, 275] on textarea at bounding box center [361, 280] width 319 height 15
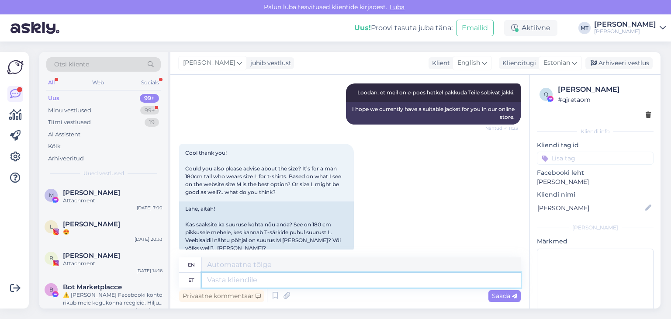
click at [219, 282] on textarea at bounding box center [361, 280] width 319 height 15
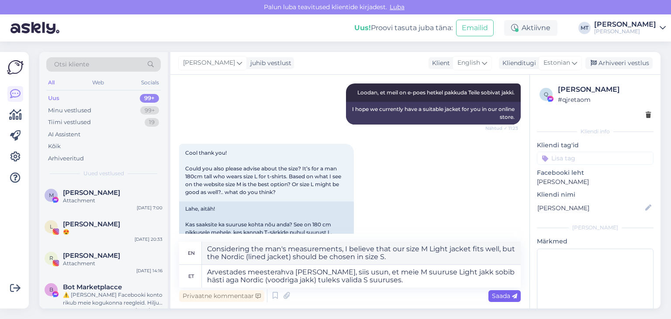
click at [500, 297] on span "Saada" at bounding box center [504, 296] width 25 height 8
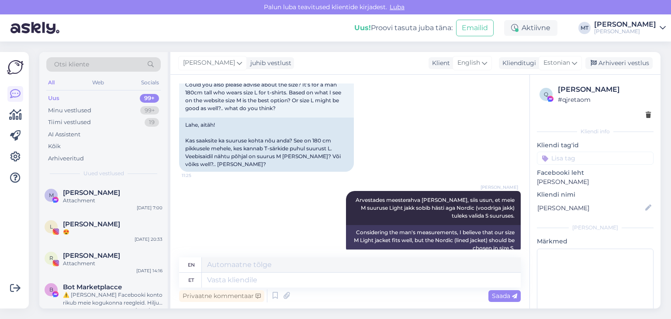
scroll to position [497, 0]
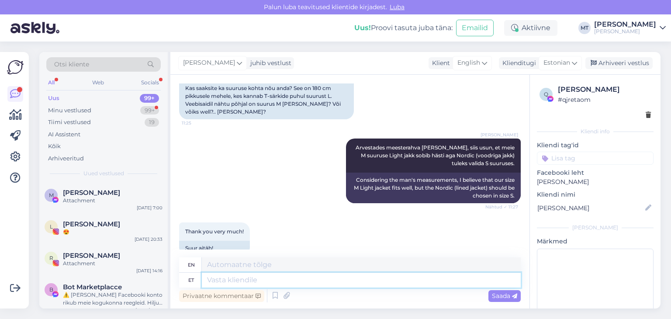
click at [241, 279] on textarea at bounding box center [361, 280] width 319 height 15
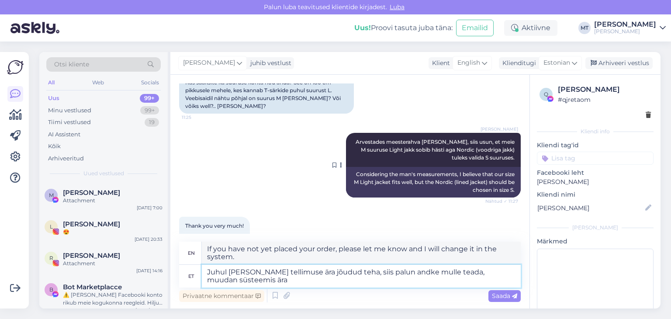
scroll to position [513, 0]
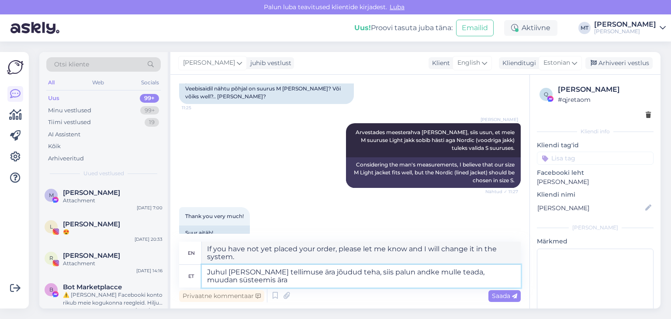
drag, startPoint x: 264, startPoint y: 283, endPoint x: 207, endPoint y: 270, distance: 58.7
click at [207, 270] on textarea "Juhul [PERSON_NAME] tellimuse ära jõudud teha, siis palun andke mulle teada, mu…" at bounding box center [361, 276] width 319 height 23
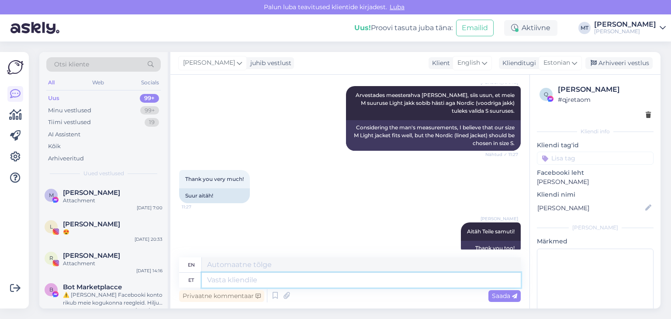
scroll to position [618, 0]
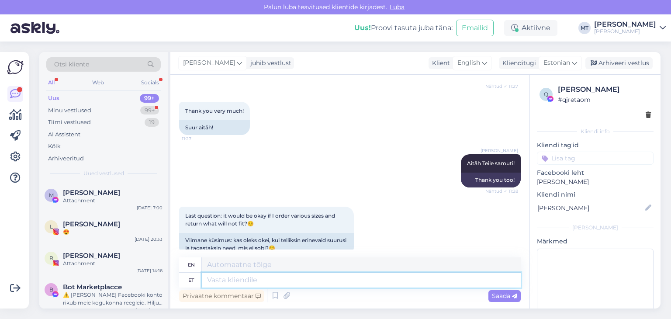
click at [210, 280] on textarea at bounding box center [361, 280] width 319 height 15
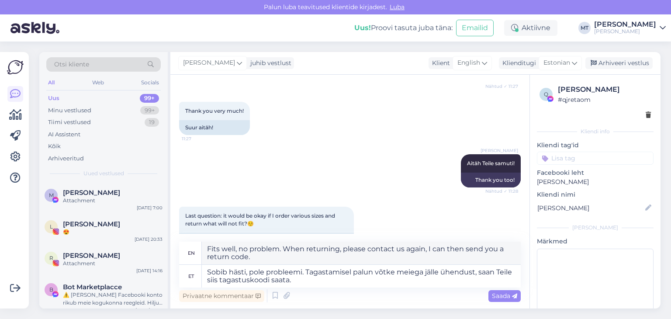
click at [503, 295] on span "Saada" at bounding box center [504, 296] width 25 height 8
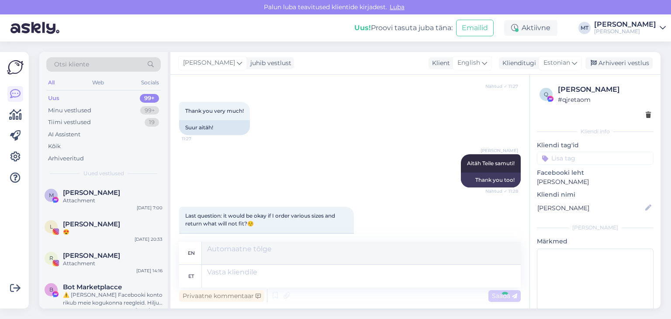
scroll to position [686, 0]
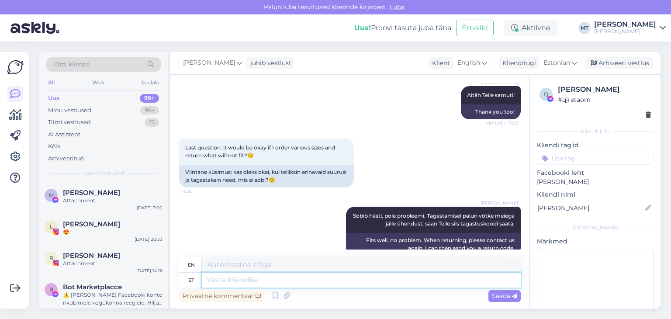
click at [257, 280] on textarea at bounding box center [361, 280] width 319 height 15
